Goal: Task Accomplishment & Management: Use online tool/utility

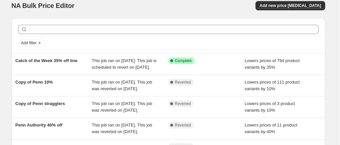
scroll to position [7, 0]
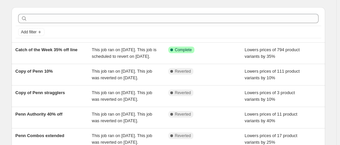
scroll to position [18, 0]
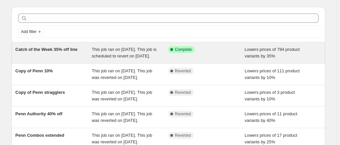
click at [84, 59] on div "Catch of the Week 35% off line" at bounding box center [53, 52] width 76 height 13
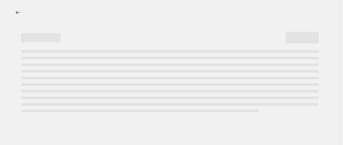
select select "percentage"
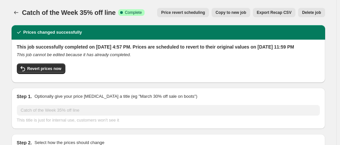
select select "collection"
click at [236, 12] on span "Copy to new job" at bounding box center [230, 12] width 31 height 5
select select "percentage"
select select "collection"
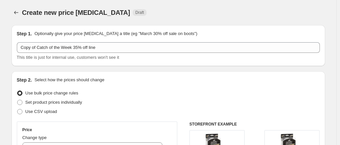
click at [168, 60] on div "This title is just for internal use, customers won't see it" at bounding box center [168, 57] width 303 height 7
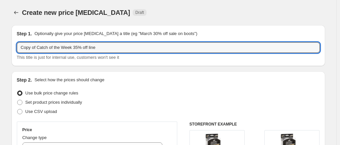
drag, startPoint x: 39, startPoint y: 50, endPoint x: -22, endPoint y: 55, distance: 60.9
click at [0, 55] on html "Home Settings Plans Skip to content Create new price [MEDICAL_DATA]. This page …" at bounding box center [170, 72] width 340 height 145
click at [95, 45] on input "Catch of the Week 35% off line" at bounding box center [168, 47] width 303 height 11
type input "Catch of the Week 35% off line_reset"
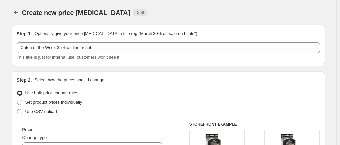
click at [122, 63] on div "Step 1. Optionally give your price [MEDICAL_DATA] a title (eg "March 30% off sa…" at bounding box center [168, 45] width 313 height 41
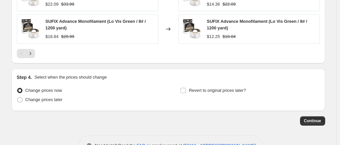
scroll to position [593, 0]
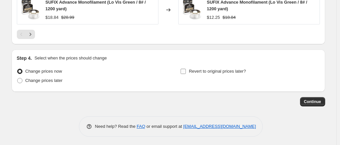
click at [182, 70] on input "Revert to original prices later?" at bounding box center [182, 71] width 5 height 5
checkbox input "true"
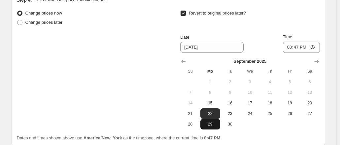
scroll to position [652, 0]
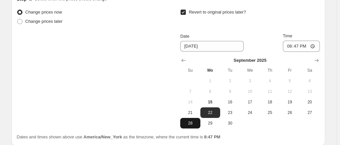
click at [197, 125] on button "28" at bounding box center [190, 123] width 20 height 11
type input "[DATE]"
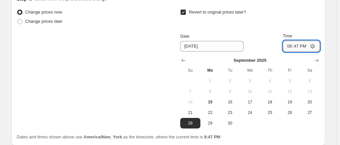
click at [290, 46] on input "20:47" at bounding box center [301, 46] width 37 height 11
click at [299, 44] on input "23:47" at bounding box center [301, 46] width 37 height 11
type input "23:59"
click at [130, 71] on div "Change prices now Change prices later Revert to original prices later? Date [DA…" at bounding box center [168, 68] width 303 height 121
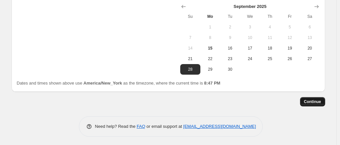
click at [314, 104] on button "Continue" at bounding box center [312, 101] width 25 height 9
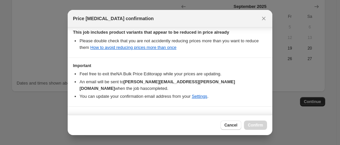
scroll to position [215, 0]
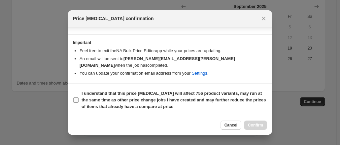
click at [76, 101] on input "I understand that this price [MEDICAL_DATA] will affect 756 product variants, m…" at bounding box center [75, 99] width 5 height 5
checkbox input "true"
click at [251, 124] on span "Confirm" at bounding box center [255, 124] width 15 height 5
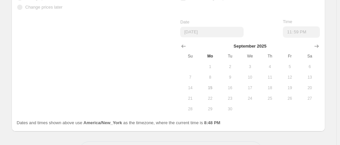
scroll to position [723, 0]
select select "percentage"
select select "collection"
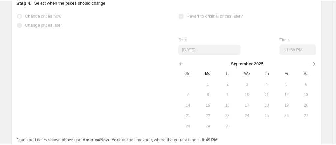
scroll to position [0, 0]
